Goal: Communication & Community: Answer question/provide support

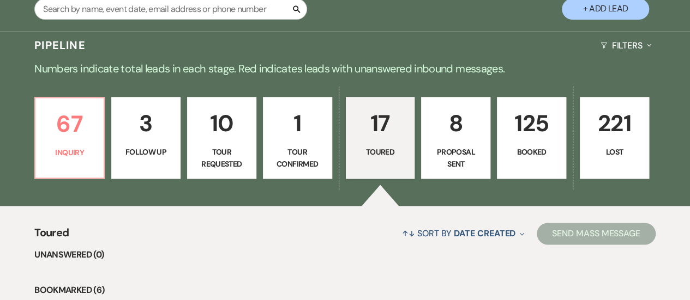
scroll to position [670, 0]
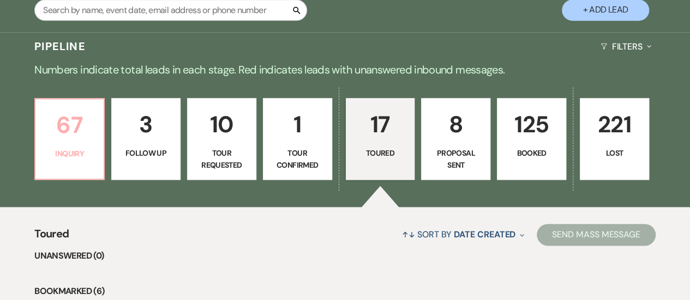
click at [96, 160] on p "Inquiry" at bounding box center [69, 154] width 55 height 12
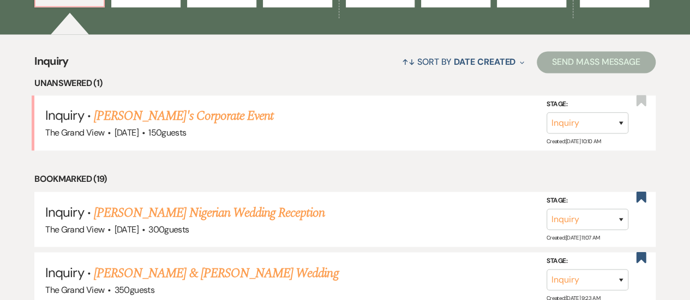
scroll to position [843, 0]
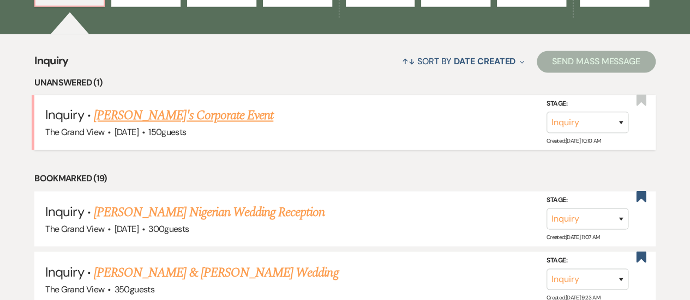
click at [128, 125] on link "[PERSON_NAME]'s Corporate Event" at bounding box center [183, 116] width 179 height 20
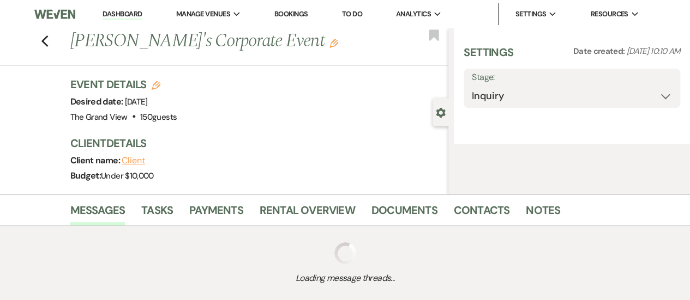
select select "5"
select select "9"
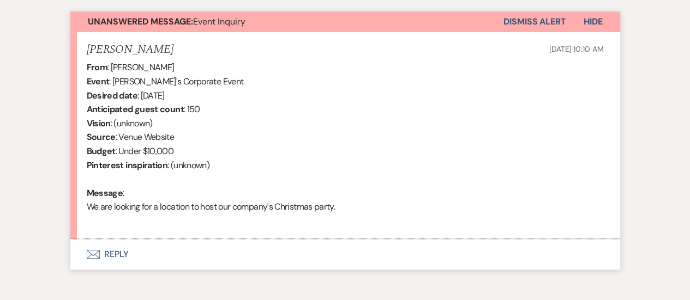
scroll to position [395, 0]
click at [121, 244] on button "Envelope Reply" at bounding box center [344, 254] width 549 height 31
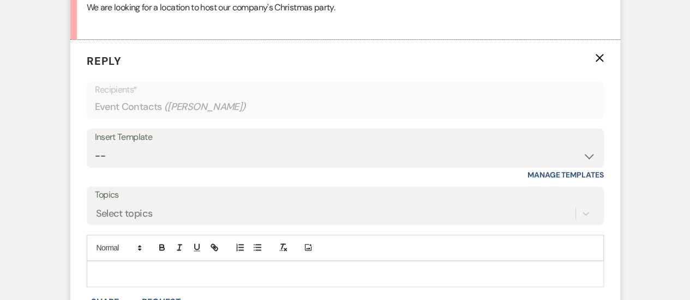
scroll to position [595, 0]
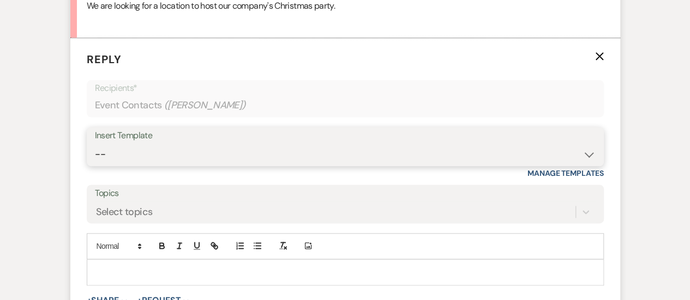
click at [217, 146] on select "-- Weven Planning Portal Introduction (Booked Events) Initial Inquiry Response …" at bounding box center [345, 154] width 500 height 21
select select "5071"
click at [95, 144] on select "-- Weven Planning Portal Introduction (Booked Events) Initial Inquiry Response …" at bounding box center [345, 154] width 500 height 21
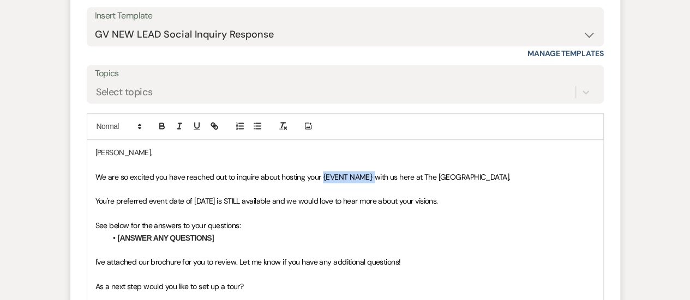
drag, startPoint x: 372, startPoint y: 175, endPoint x: 321, endPoint y: 177, distance: 50.7
click at [321, 177] on span "We are so excited you have reached out to inquire about hosting your {EVENT NAM…" at bounding box center [302, 177] width 415 height 10
drag, startPoint x: 286, startPoint y: 200, endPoint x: 473, endPoint y: 202, distance: 187.5
click at [473, 202] on p "You're preferred event date of [DATE] is STILL available and we would love to h…" at bounding box center [344, 201] width 499 height 12
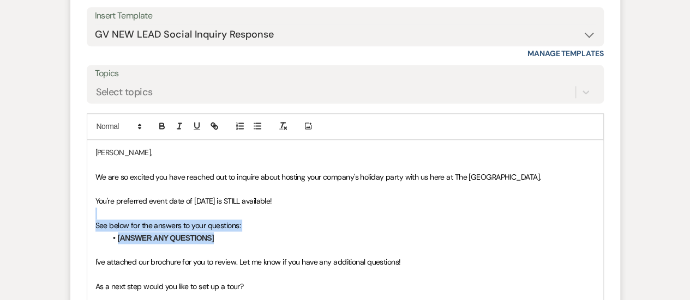
drag, startPoint x: 225, startPoint y: 234, endPoint x: 92, endPoint y: 217, distance: 134.7
click at [92, 217] on div "[PERSON_NAME], We are so excited you have reached out to inquire about hosting …" at bounding box center [345, 244] width 516 height 208
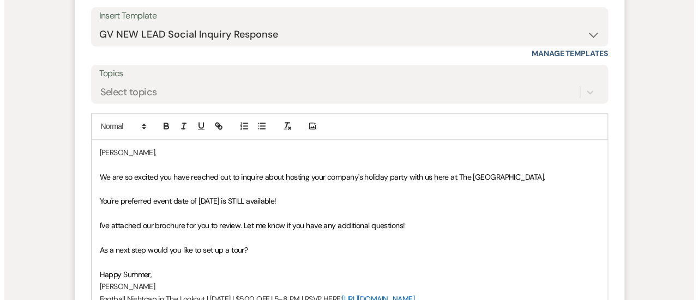
scroll to position [801, 0]
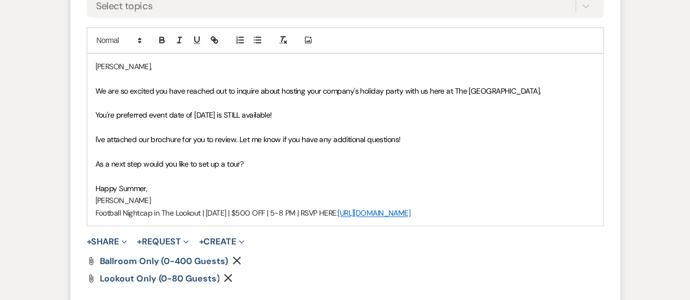
drag, startPoint x: 484, startPoint y: 211, endPoint x: 78, endPoint y: 218, distance: 405.6
click at [78, 218] on form "Reply X Saving draft... Recipients* Event Contacts ( [PERSON_NAME] ) Insert Tem…" at bounding box center [344, 84] width 549 height 504
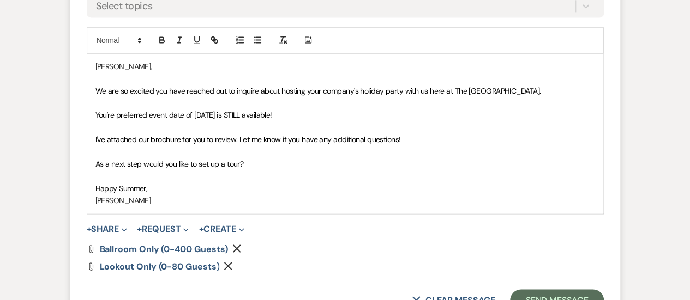
click at [226, 262] on icon "Remove" at bounding box center [227, 266] width 9 height 9
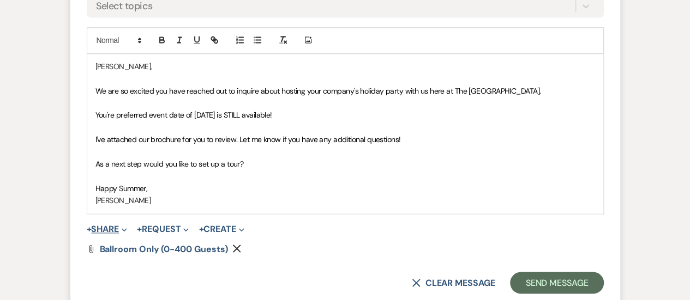
click at [120, 230] on button "+ Share Expand" at bounding box center [107, 229] width 41 height 9
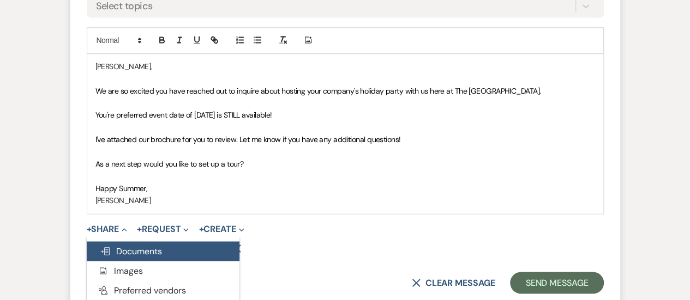
click at [136, 247] on span "Doc Upload Documents" at bounding box center [131, 250] width 62 height 11
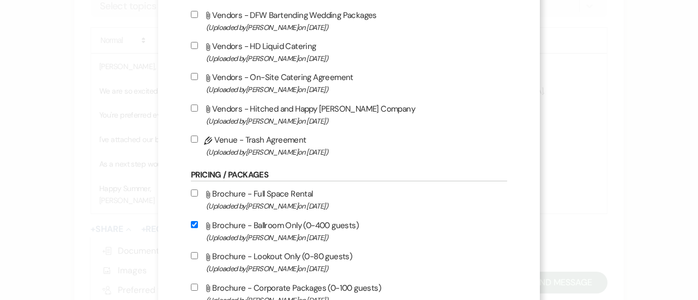
click at [265, 191] on label "Attach File Brochure - Full Space Rental (Uploaded by [PERSON_NAME] on [DATE] )" at bounding box center [349, 200] width 316 height 26
click at [198, 191] on input "Attach File Brochure - Full Space Rental (Uploaded by [PERSON_NAME] on [DATE] )" at bounding box center [194, 193] width 7 height 7
checkbox input "true"
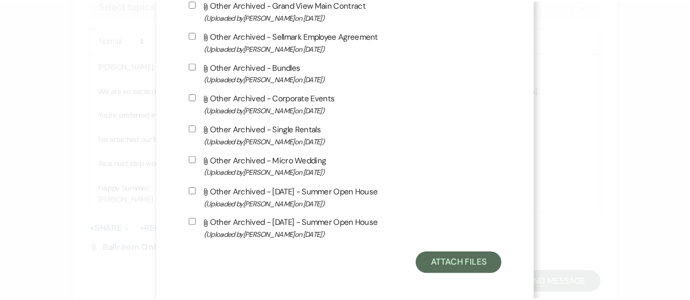
scroll to position [978, 0]
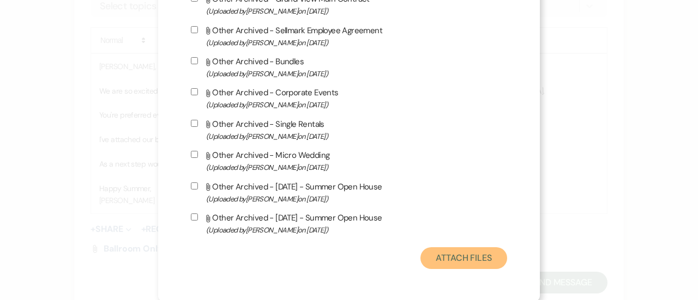
click at [475, 251] on button "Attach Files" at bounding box center [463, 258] width 87 height 22
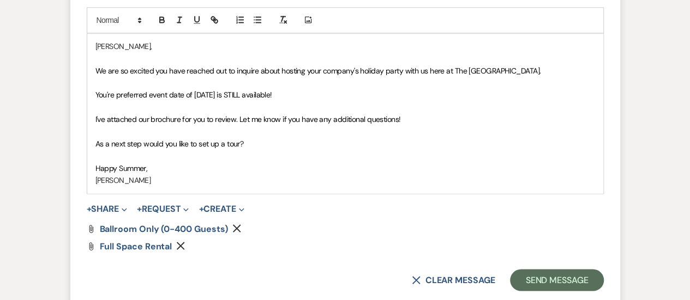
scroll to position [822, 0]
click at [559, 279] on button "Send Message" at bounding box center [556, 280] width 93 height 22
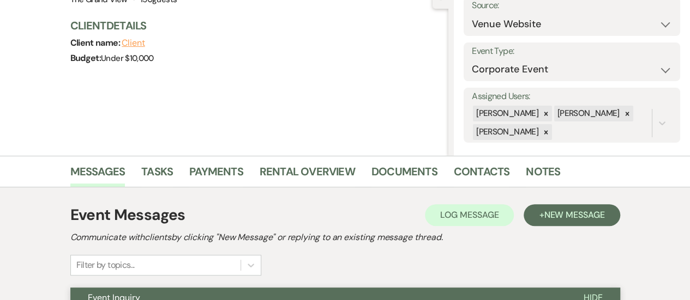
scroll to position [0, 0]
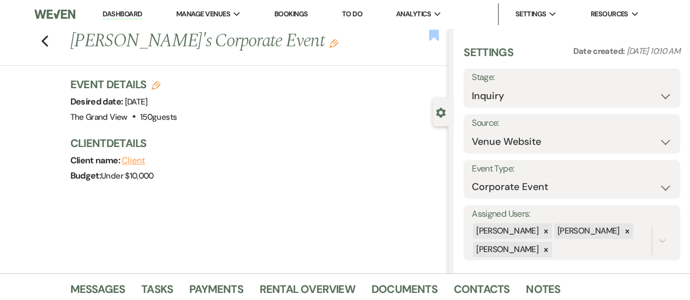
click at [429, 31] on use "button" at bounding box center [434, 34] width 10 height 11
click at [49, 42] on icon "Previous" at bounding box center [45, 41] width 8 height 13
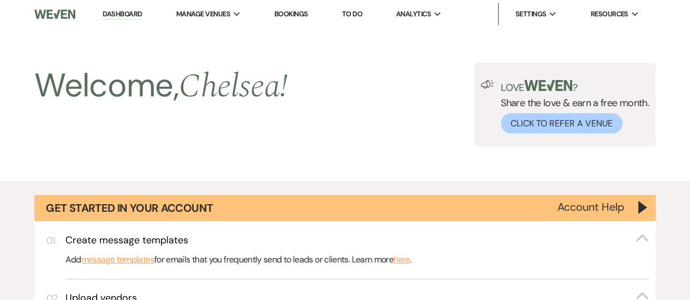
scroll to position [844, 0]
